Goal: Entertainment & Leisure: Consume media (video, audio)

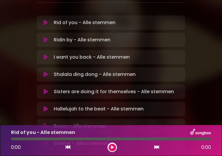
scroll to position [119, 0]
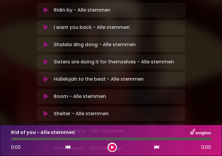
click at [67, 96] on p "Shelter - Alle stemmen Loading Track..." at bounding box center [81, 113] width 55 height 7
click at [118, 96] on div "Shelter - Alle stemmen Loading Track..." at bounding box center [116, 113] width 130 height 7
click at [156, 96] on icon at bounding box center [156, 146] width 5 height 5
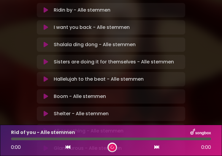
click at [156, 96] on icon at bounding box center [156, 146] width 5 height 5
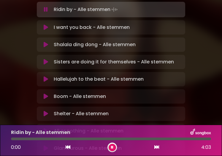
click at [156, 96] on icon at bounding box center [156, 146] width 5 height 5
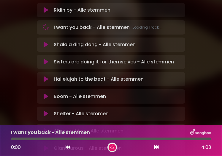
click at [156, 96] on icon at bounding box center [156, 146] width 5 height 5
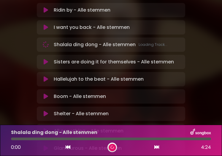
click at [156, 96] on icon at bounding box center [156, 146] width 5 height 5
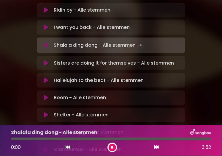
click at [156, 96] on icon at bounding box center [156, 146] width 5 height 5
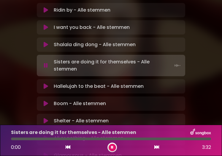
click at [156, 96] on icon at bounding box center [156, 146] width 5 height 5
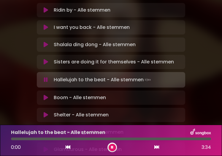
click at [156, 96] on icon at bounding box center [156, 146] width 5 height 5
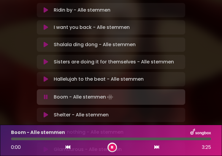
click at [156, 96] on icon at bounding box center [156, 146] width 5 height 5
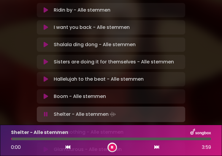
click at [112, 96] on icon at bounding box center [112, 147] width 4 height 4
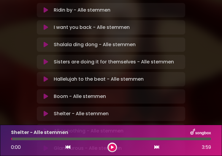
click at [113, 96] on icon at bounding box center [112, 147] width 4 height 4
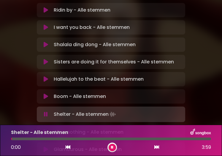
click at [156, 96] on icon at bounding box center [156, 146] width 5 height 5
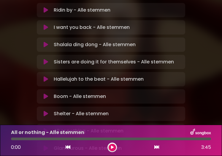
click at [112, 96] on icon at bounding box center [112, 147] width 3 height 4
click at [112, 96] on icon at bounding box center [112, 146] width 4 height 3
click at [113, 96] on icon at bounding box center [112, 147] width 4 height 4
click at [155, 96] on icon at bounding box center [156, 146] width 5 height 5
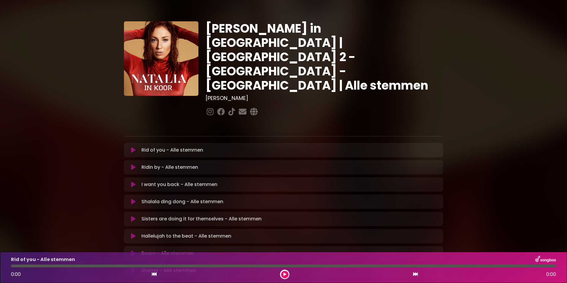
click at [286, 274] on icon at bounding box center [285, 275] width 3 height 4
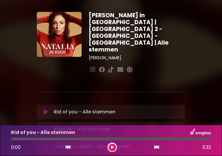
click at [111, 148] on icon at bounding box center [112, 147] width 3 height 4
